Goal: Information Seeking & Learning: Learn about a topic

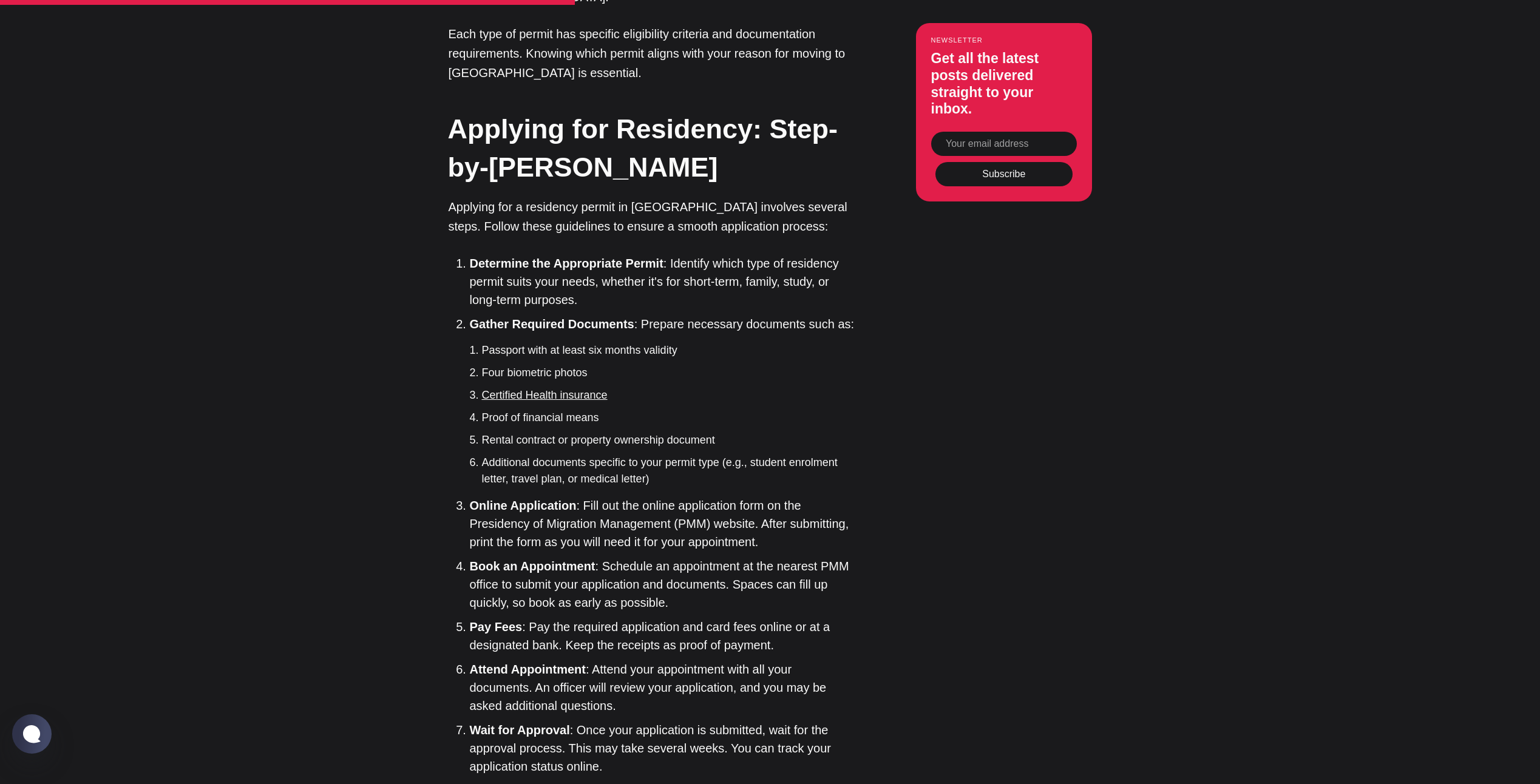
scroll to position [1941, 0]
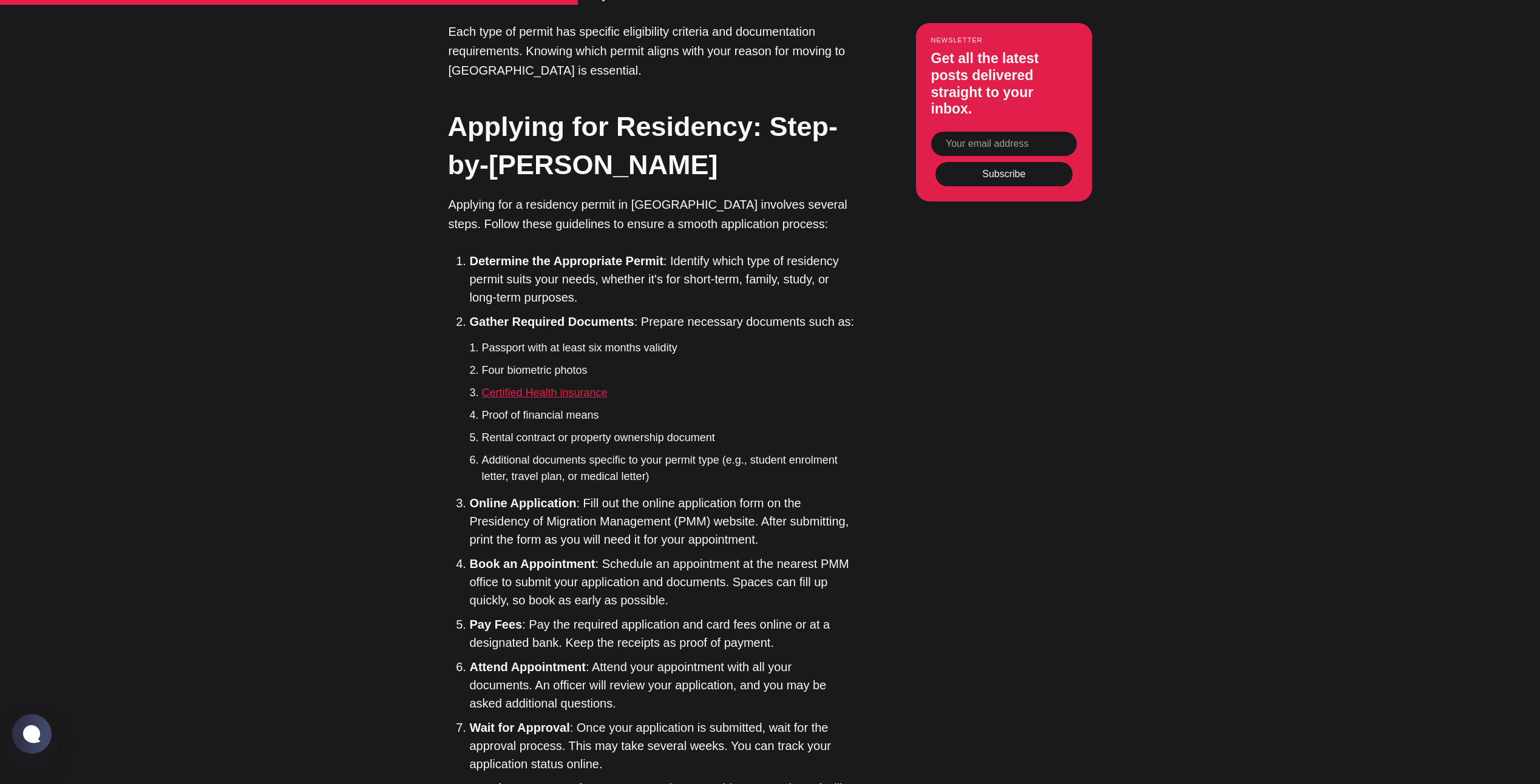
click at [546, 387] on link "Certified Health insurance" at bounding box center [544, 392] width 126 height 12
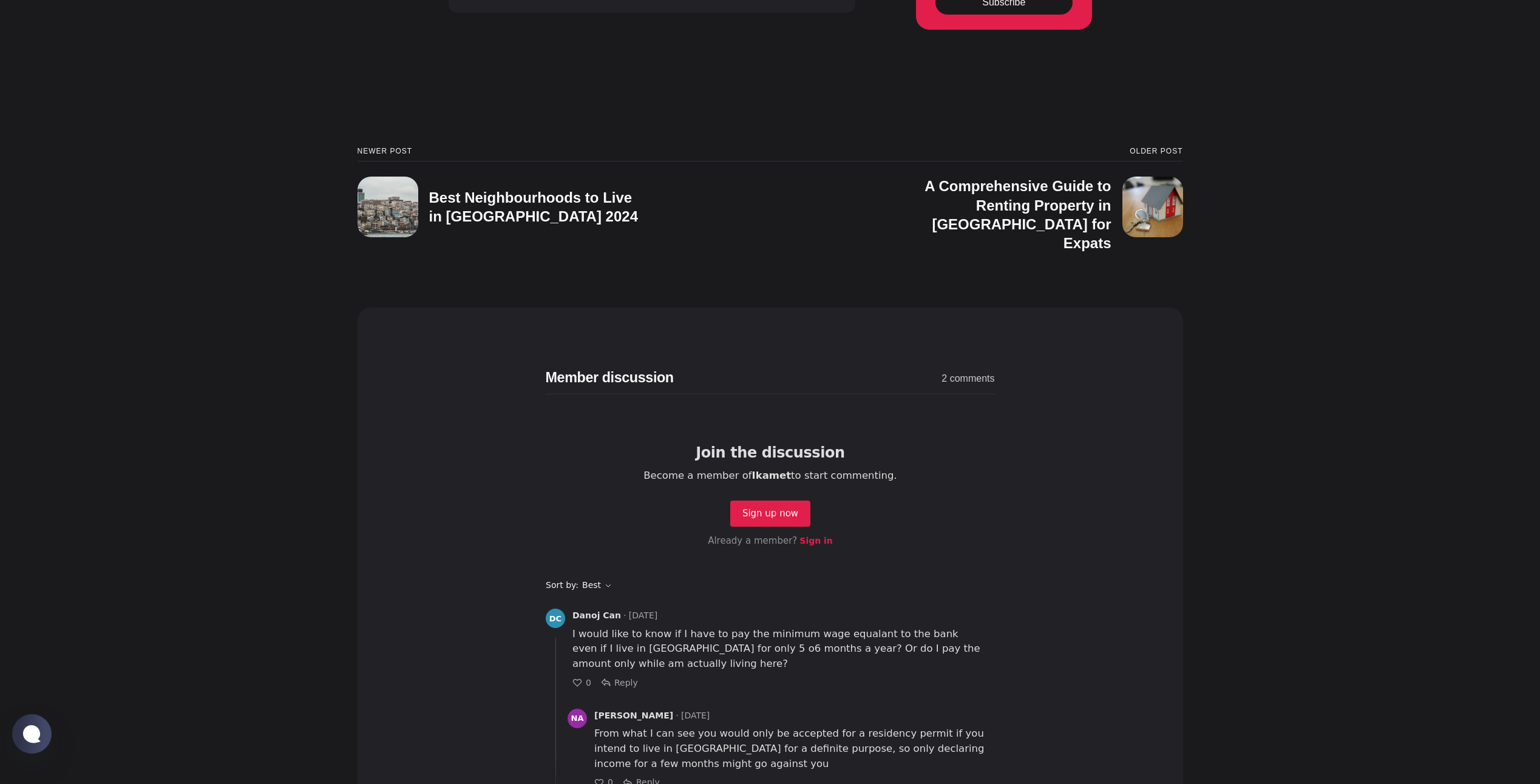
scroll to position [4731, 0]
